Goal: Information Seeking & Learning: Learn about a topic

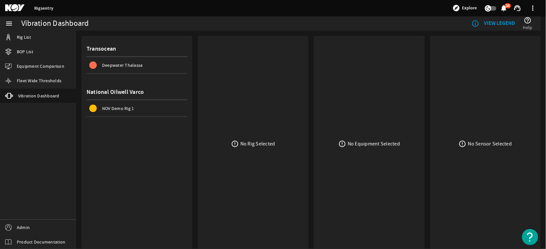
click at [125, 110] on span "NOV Demo Rig 1" at bounding box center [118, 109] width 32 height 6
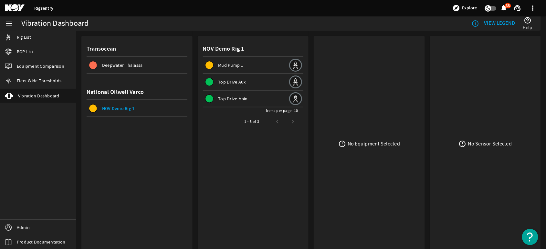
click at [229, 83] on span "Top Drive Aux" at bounding box center [231, 82] width 27 height 6
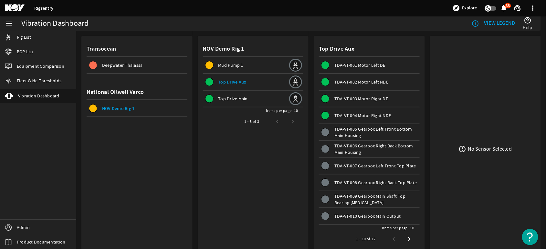
click at [369, 98] on span "TDA-VT-003 Motor Right DE" at bounding box center [361, 99] width 54 height 6
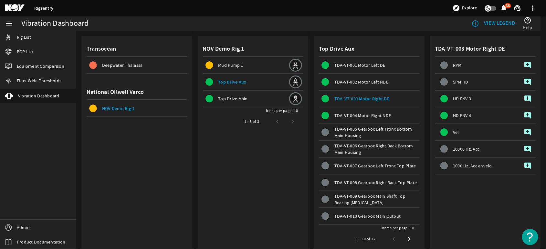
click at [453, 114] on span "HD ENV 4" at bounding box center [462, 115] width 18 height 5
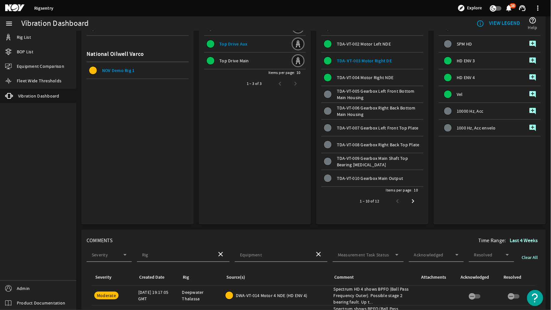
scroll to position [36, 0]
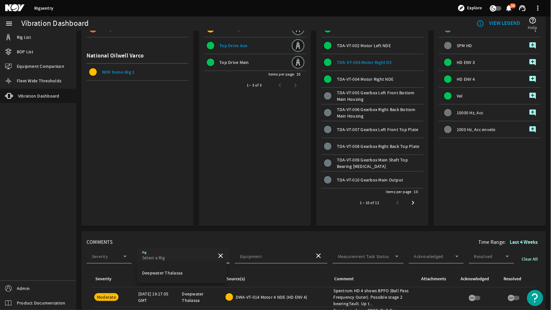
click at [185, 249] on input "Rig" at bounding box center [176, 257] width 69 height 6
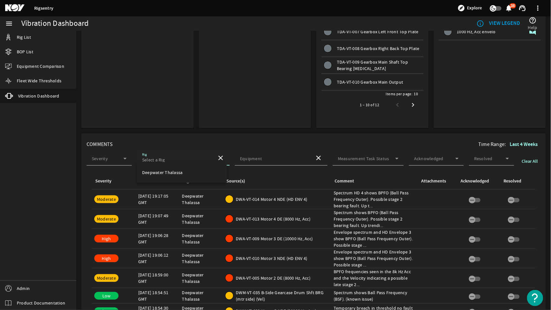
scroll to position [137, 0]
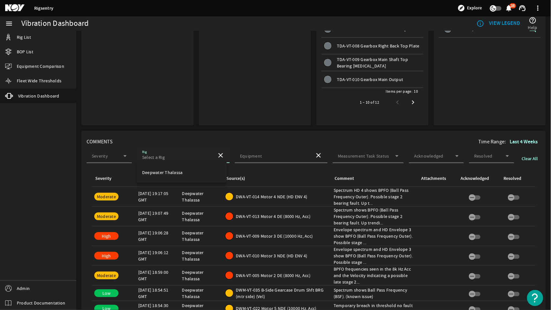
click at [188, 154] on input "Rig" at bounding box center [176, 157] width 69 height 6
click at [219, 156] on mat-icon "close" at bounding box center [221, 155] width 8 height 8
click at [104, 156] on span at bounding box center [108, 157] width 32 height 6
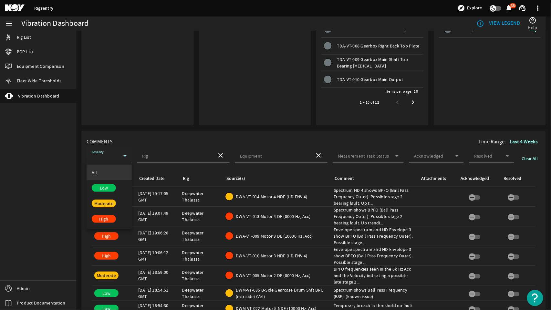
click at [226, 154] on div at bounding box center [275, 155] width 551 height 310
click at [177, 157] on input "Rig" at bounding box center [176, 157] width 69 height 6
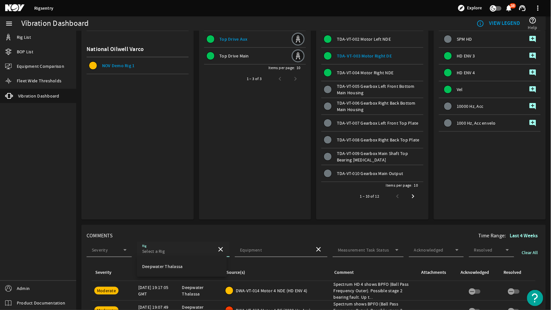
scroll to position [0, 0]
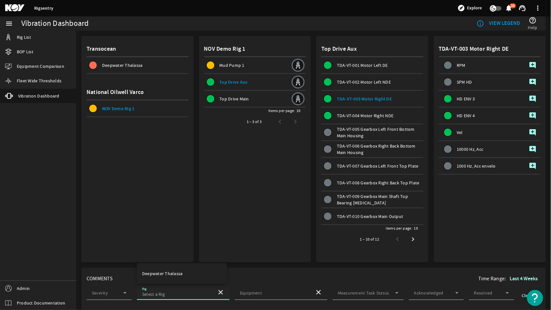
click at [529, 82] on mat-icon "add_comment" at bounding box center [533, 82] width 8 height 8
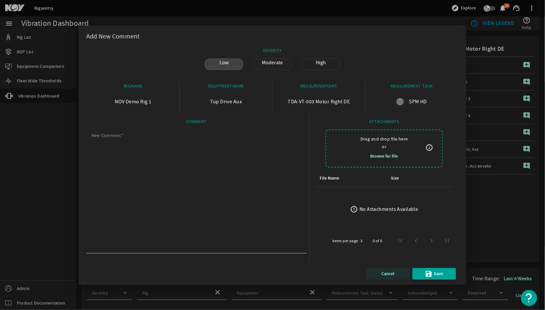
click at [388, 249] on span "Cancel" at bounding box center [387, 274] width 13 height 8
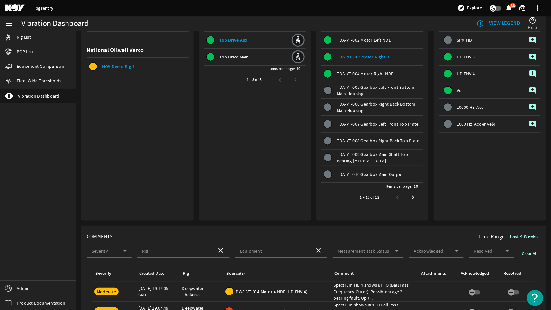
scroll to position [43, 0]
